Goal: Information Seeking & Learning: Learn about a topic

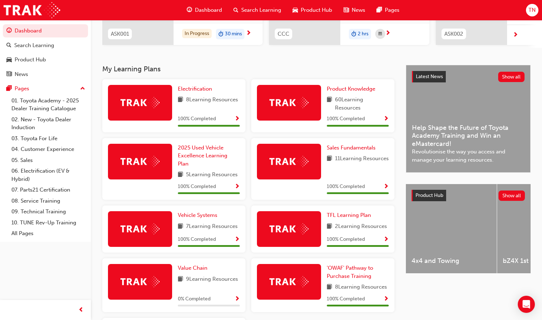
scroll to position [206, 0]
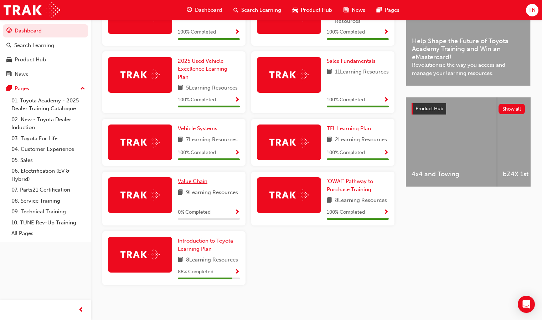
click at [199, 181] on span "Value Chain" at bounding box center [193, 181] width 30 height 6
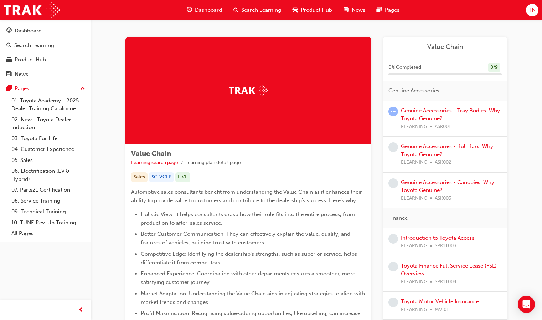
click at [430, 112] on link "Genuine Accessories - Tray Bodies. Why Toyota Genuine?" at bounding box center [450, 114] width 99 height 15
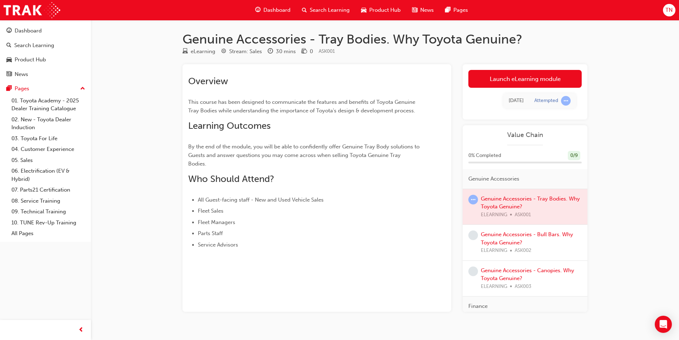
click at [422, 38] on h1 "Genuine Accessories - Tray Bodies. Why Toyota Genuine?" at bounding box center [384, 39] width 405 height 16
click at [419, 37] on h1 "Genuine Accessories - Tray Bodies. Why Toyota Genuine?" at bounding box center [384, 39] width 405 height 16
click at [130, 54] on div "Genuine Accessories - Tray Bodies. Why Toyota Genuine? eLearning Stream: Sales …" at bounding box center [339, 176] width 679 height 352
